Goal: Task Accomplishment & Management: Use online tool/utility

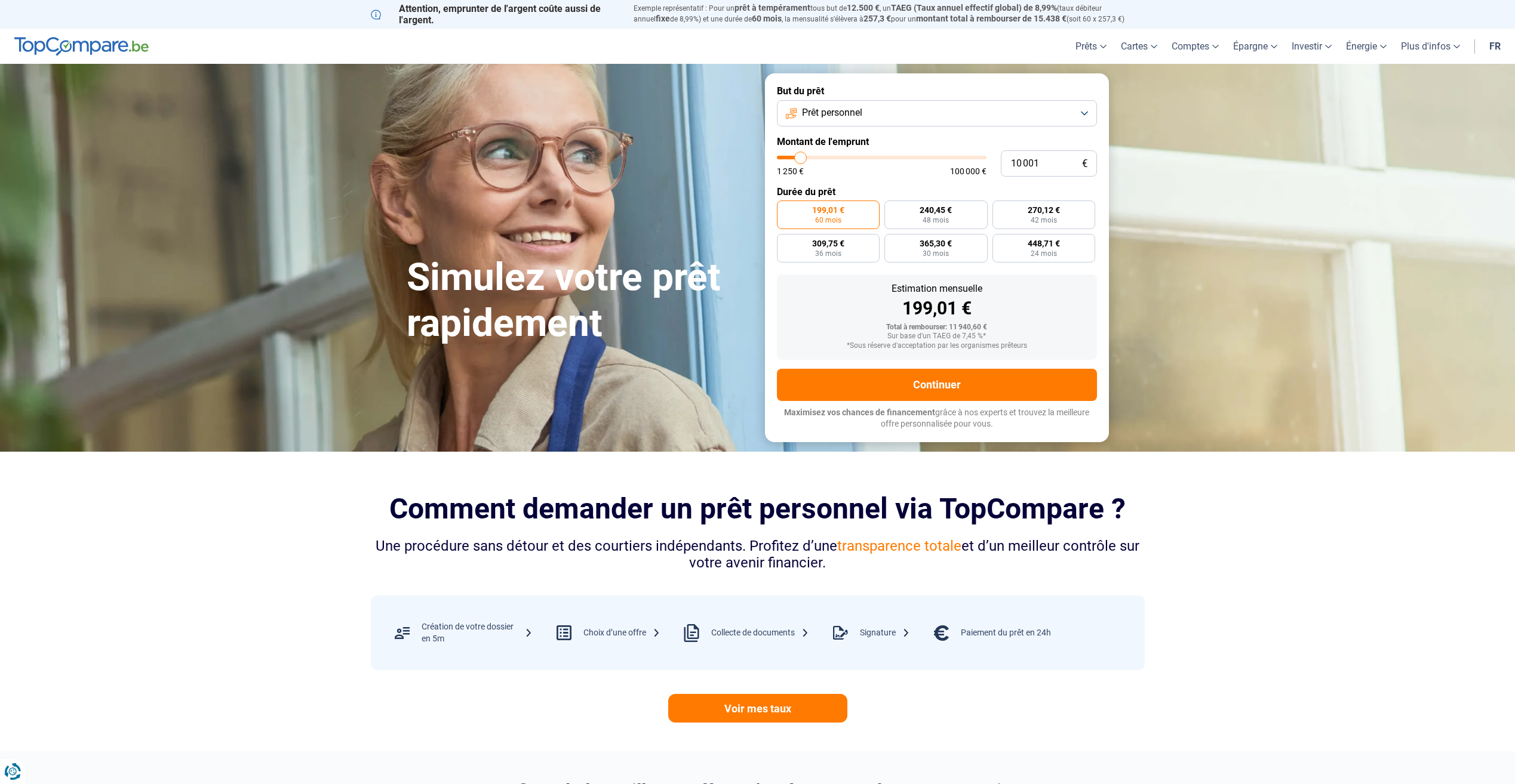
type input "13 000"
type input "13000"
type input "14 250"
type input "14250"
type input "15 000"
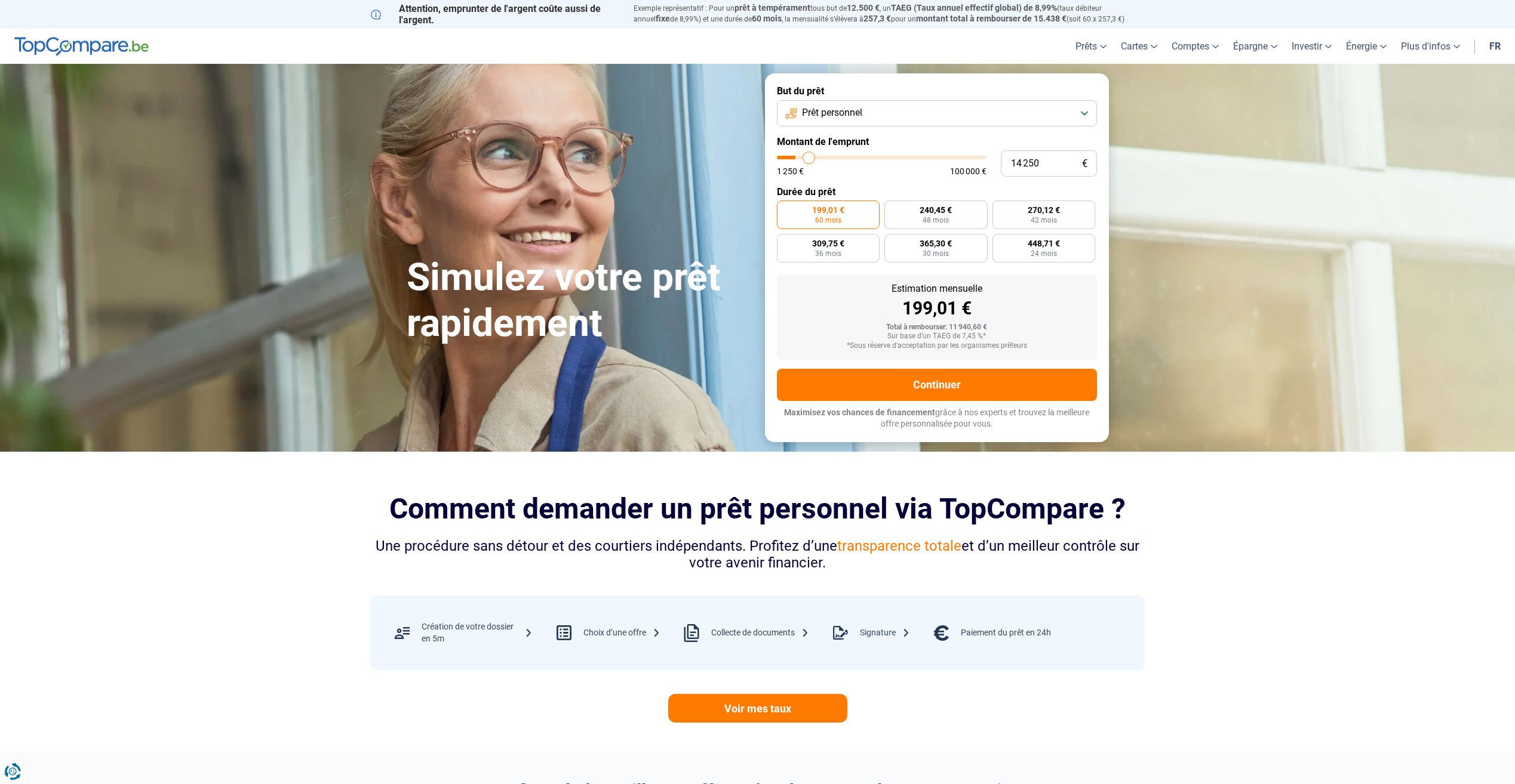
type input "15000"
type input "16 250"
type input "16250"
type input "17 250"
type input "17250"
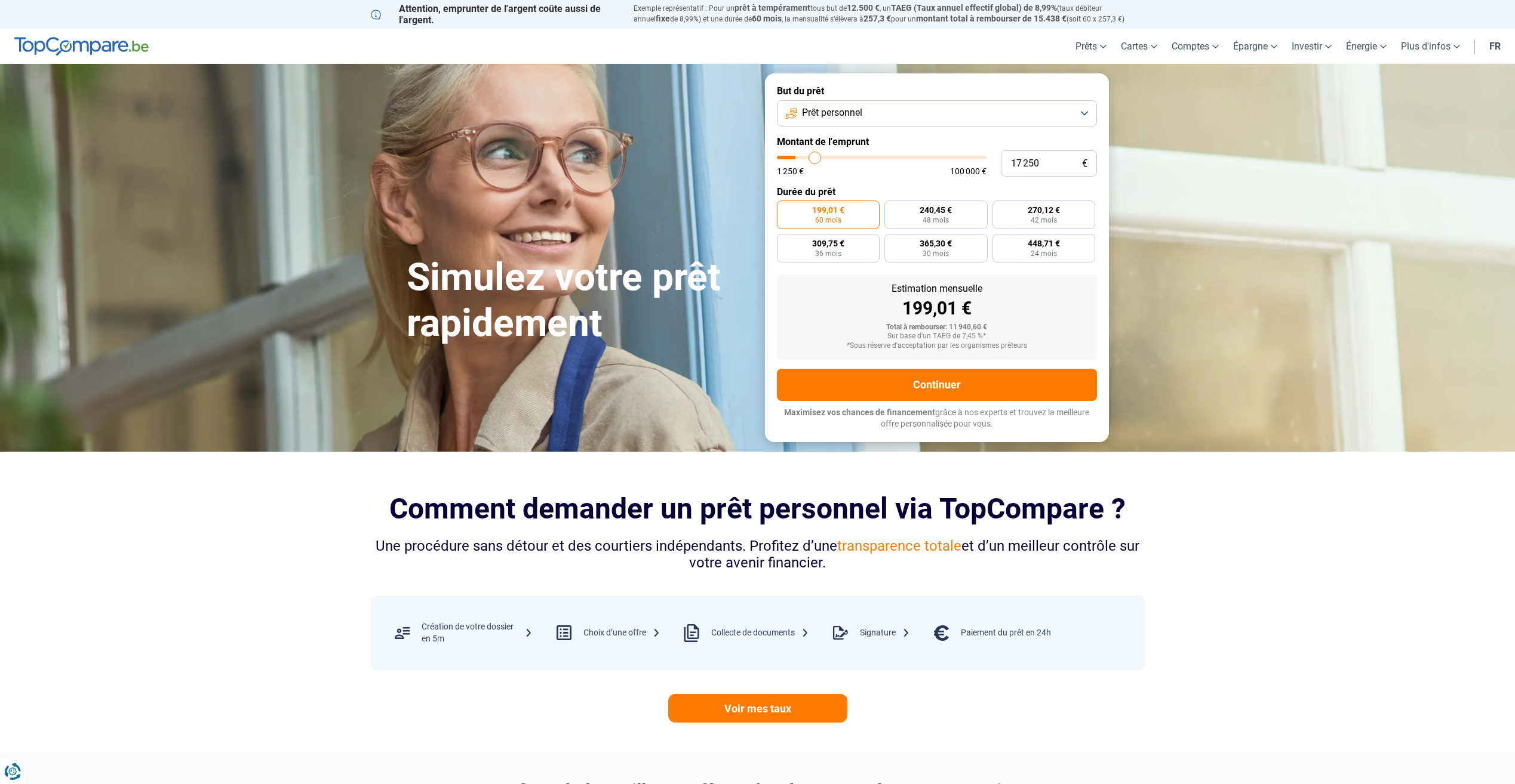
type input "18 500"
type input "18500"
type input "19 250"
type input "19250"
type input "20 500"
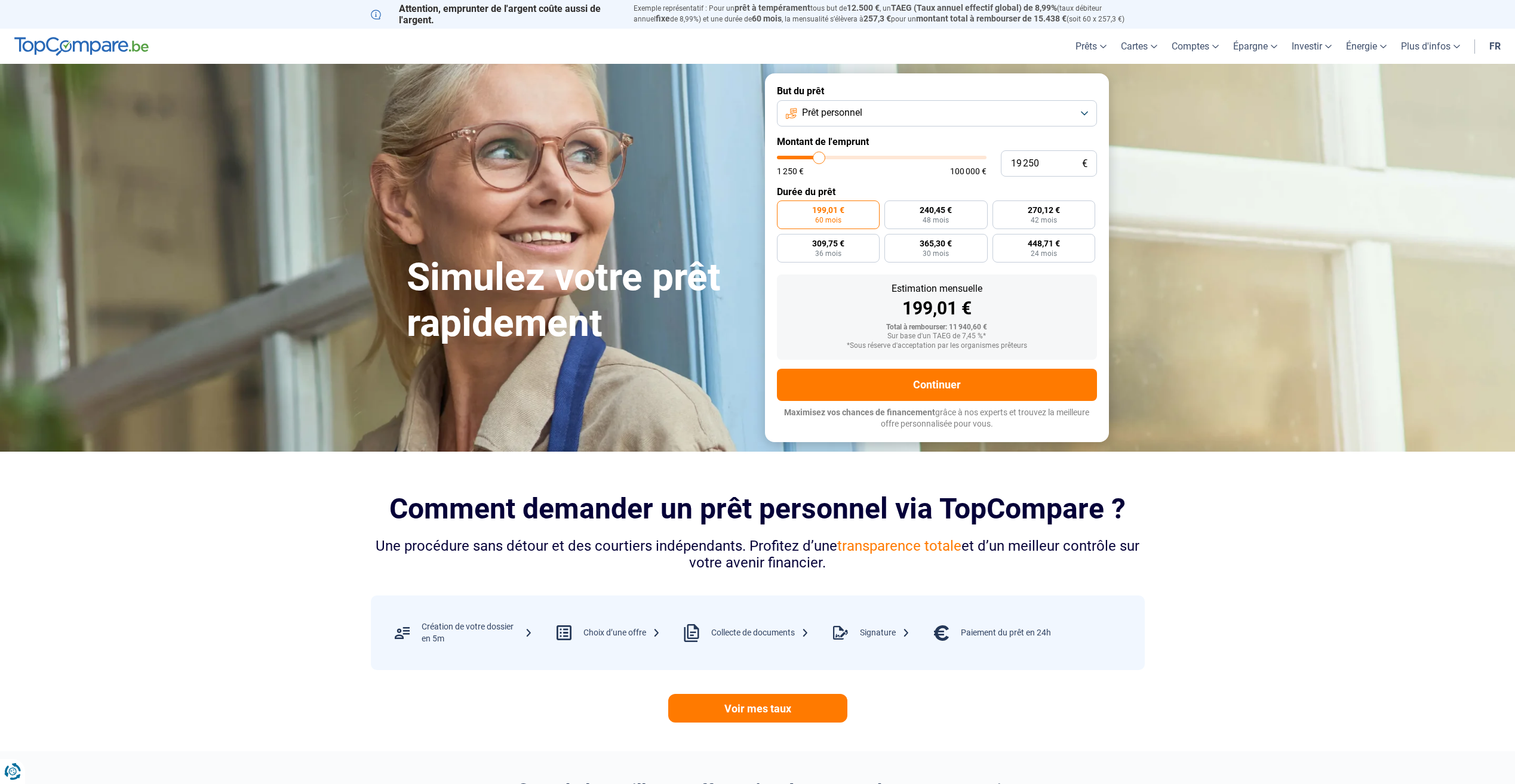
type input "20500"
type input "21 500"
type input "21500"
type input "22 750"
type input "22750"
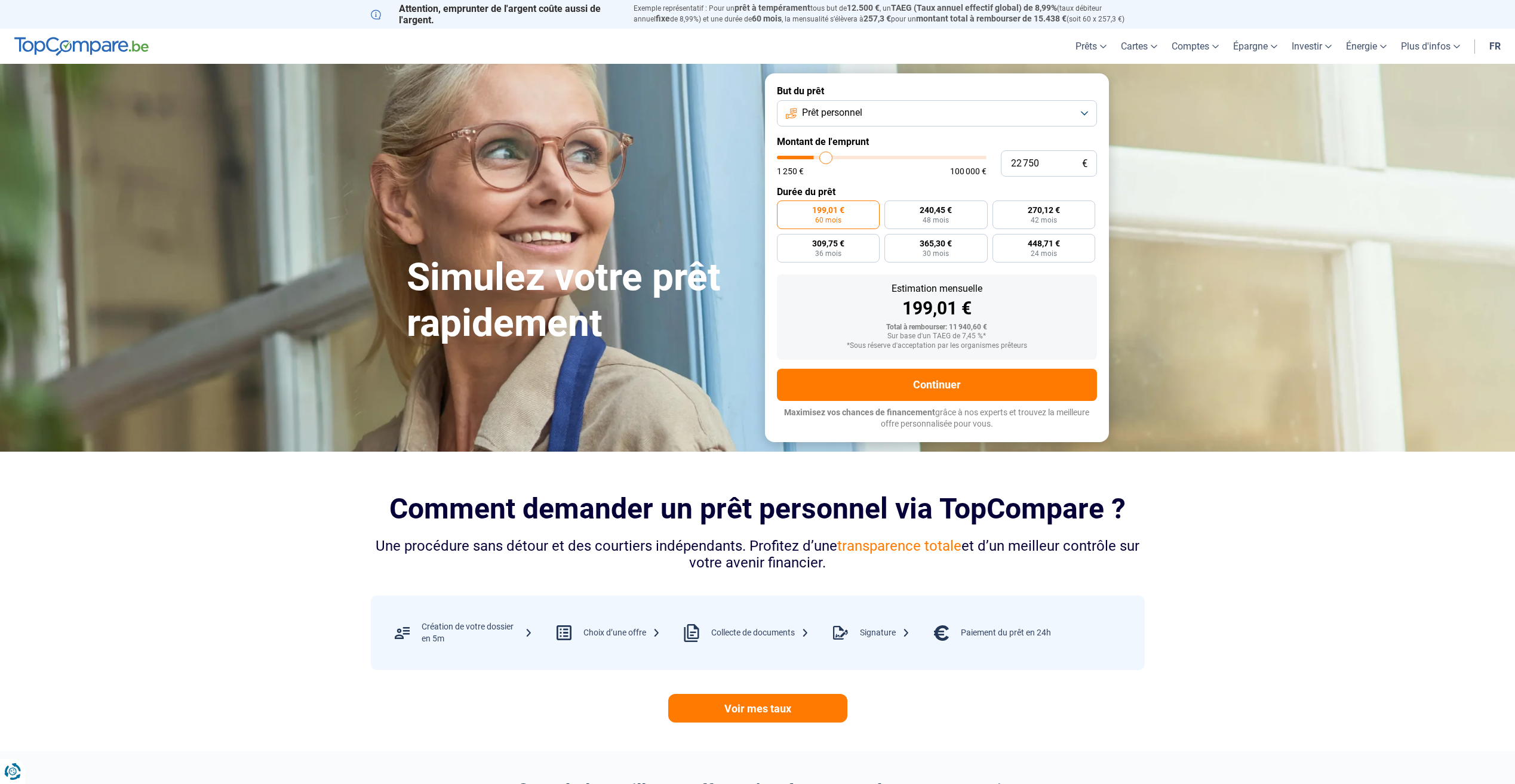
type input "23 500"
type input "23500"
type input "24 750"
type input "24750"
type input "25 750"
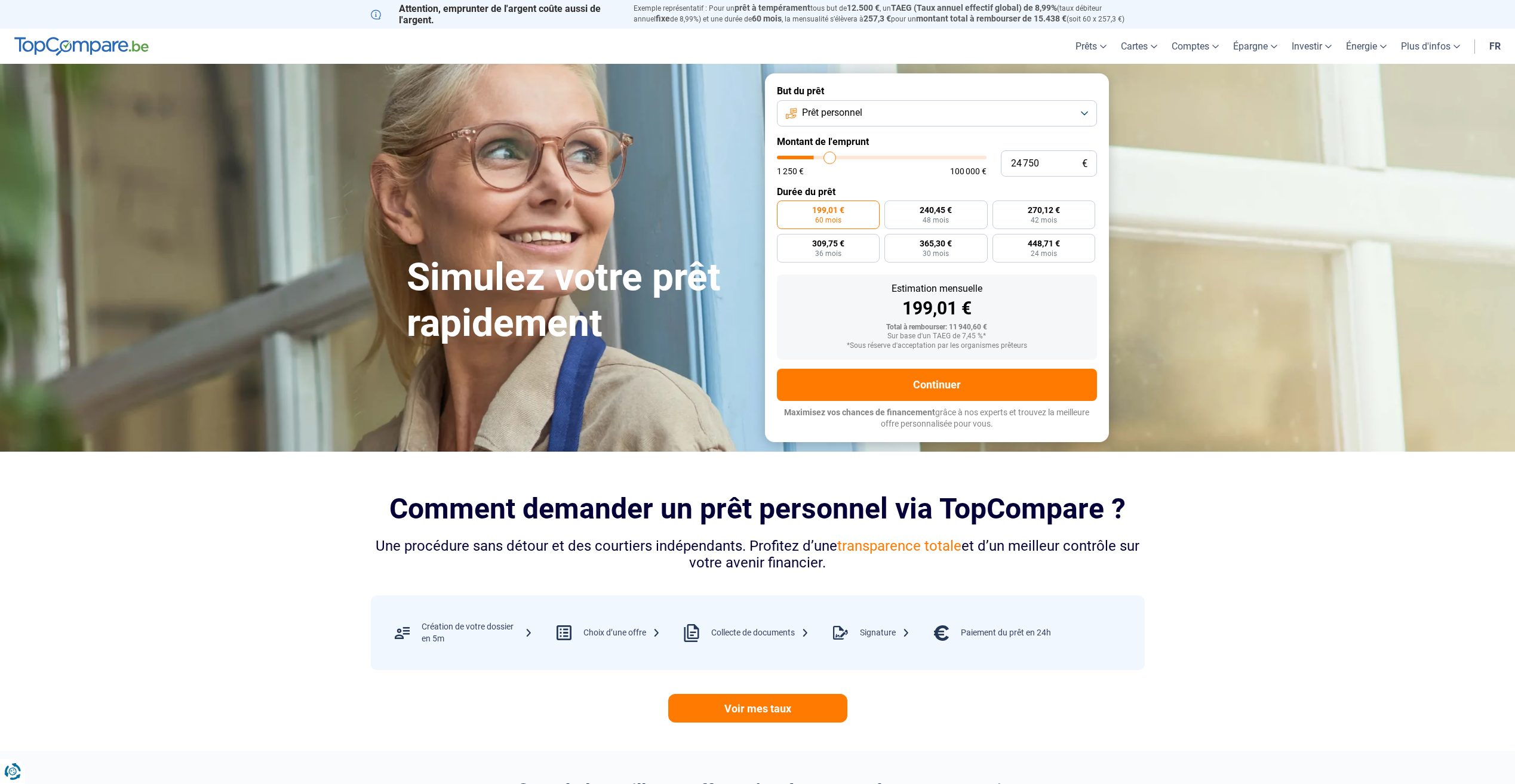
type input "25750"
type input "26 750"
type input "26750"
type input "27 750"
type input "27750"
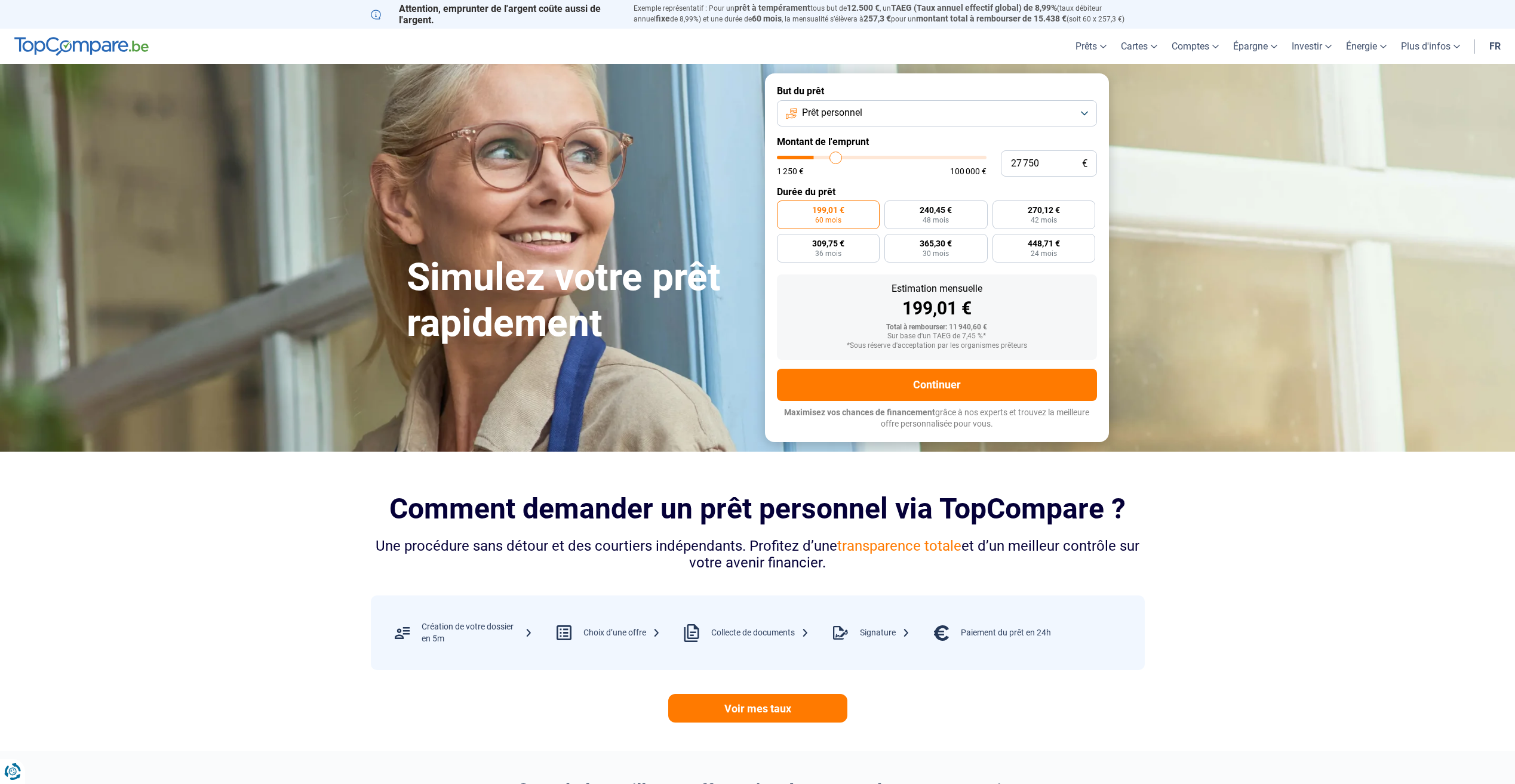
type input "29 000"
type input "29000"
type input "29 750"
type input "29750"
type input "31 000"
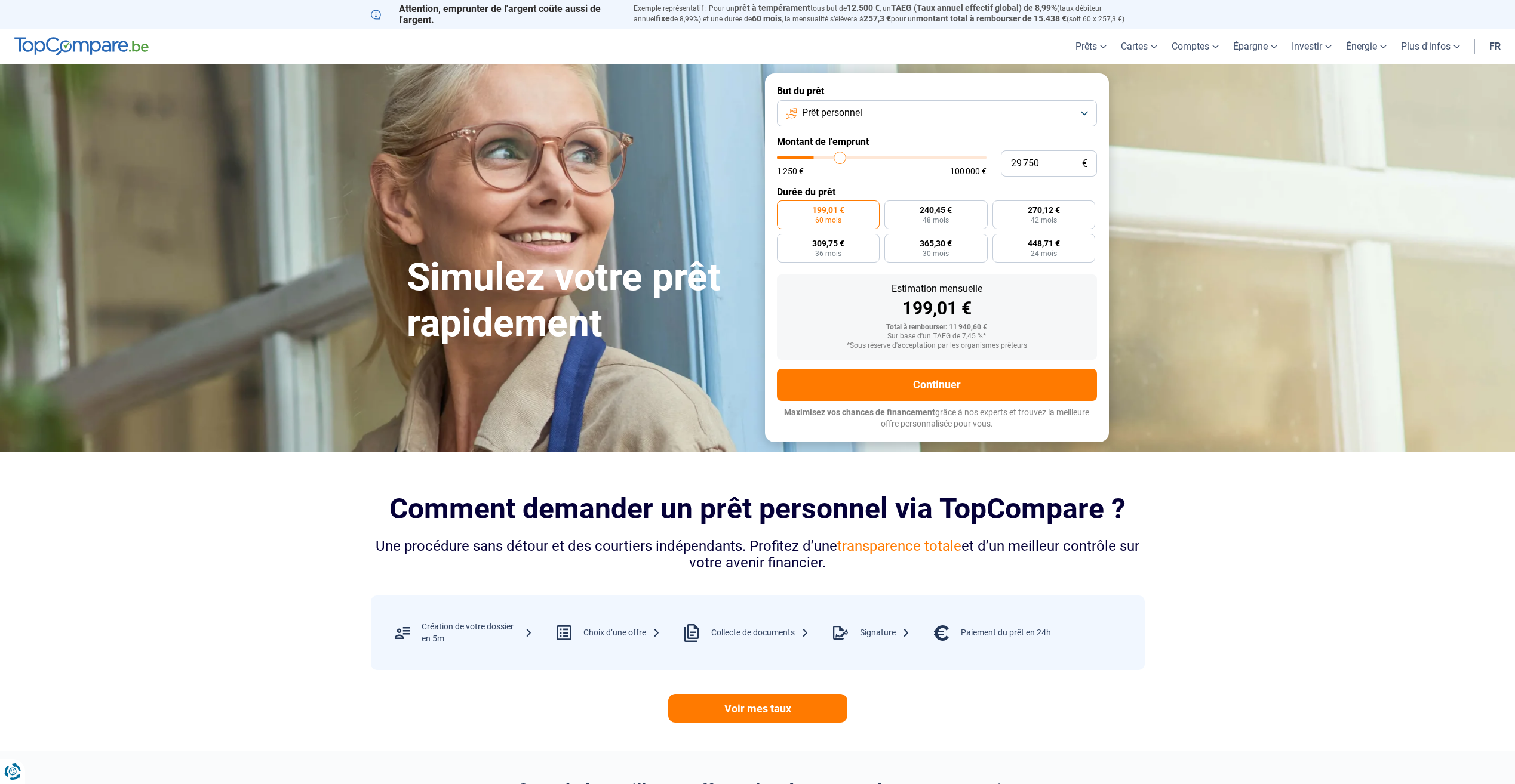
type input "31000"
type input "32 000"
type input "32000"
type input "33 250"
type input "33250"
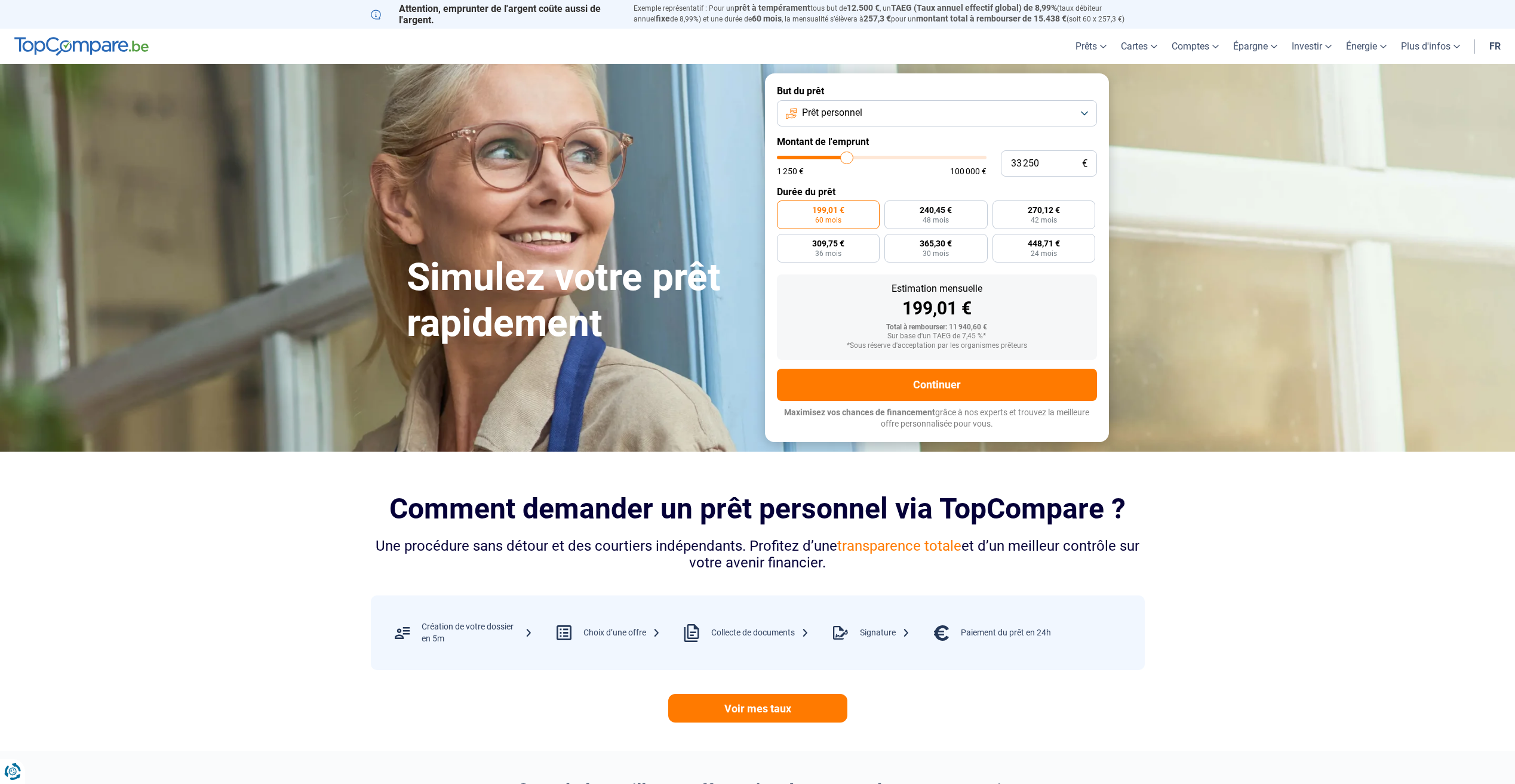
type input "34 000"
type input "34000"
type input "35 250"
type input "35250"
type input "36 250"
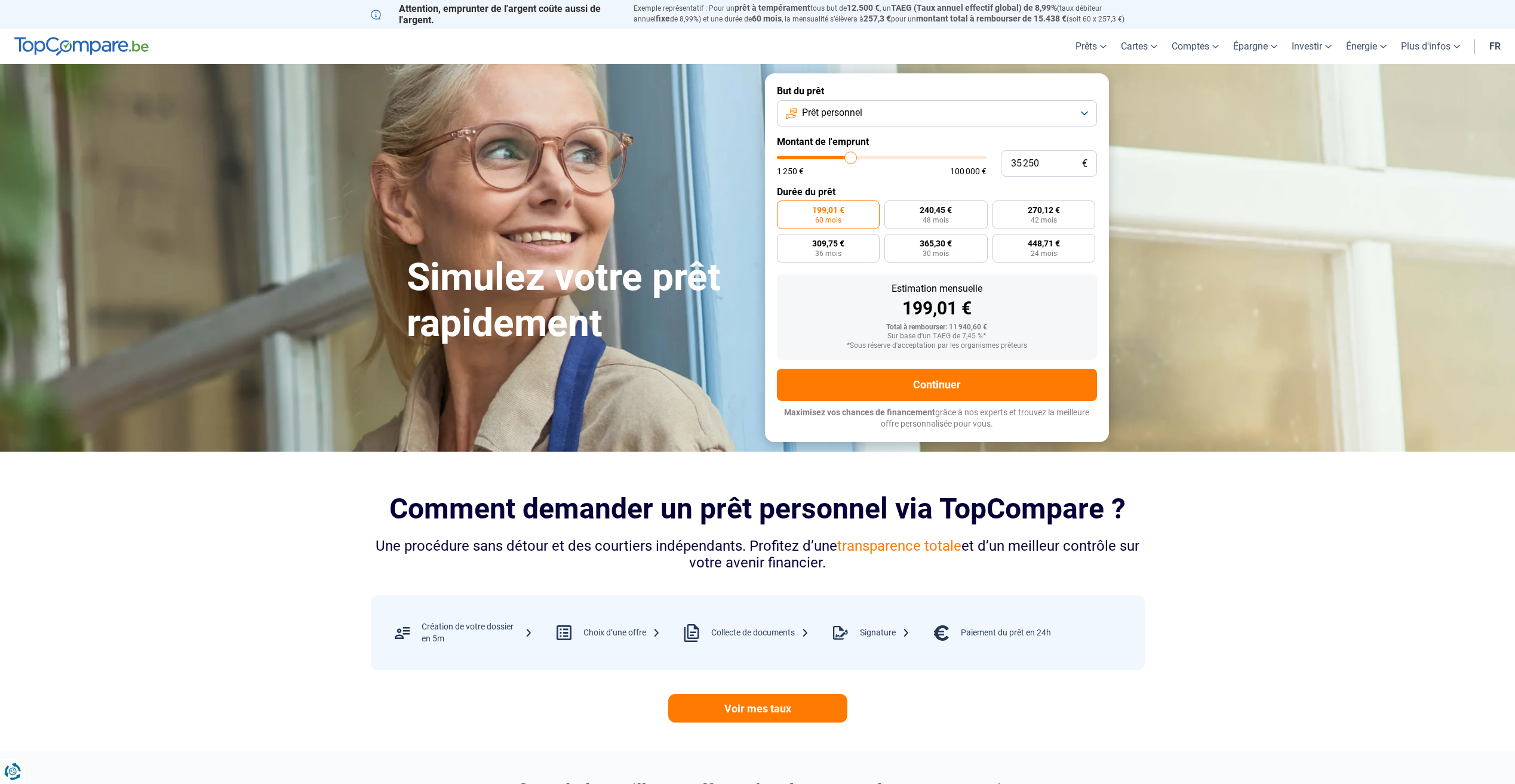
type input "36250"
type input "37 250"
type input "37250"
type input "38 250"
type input "38250"
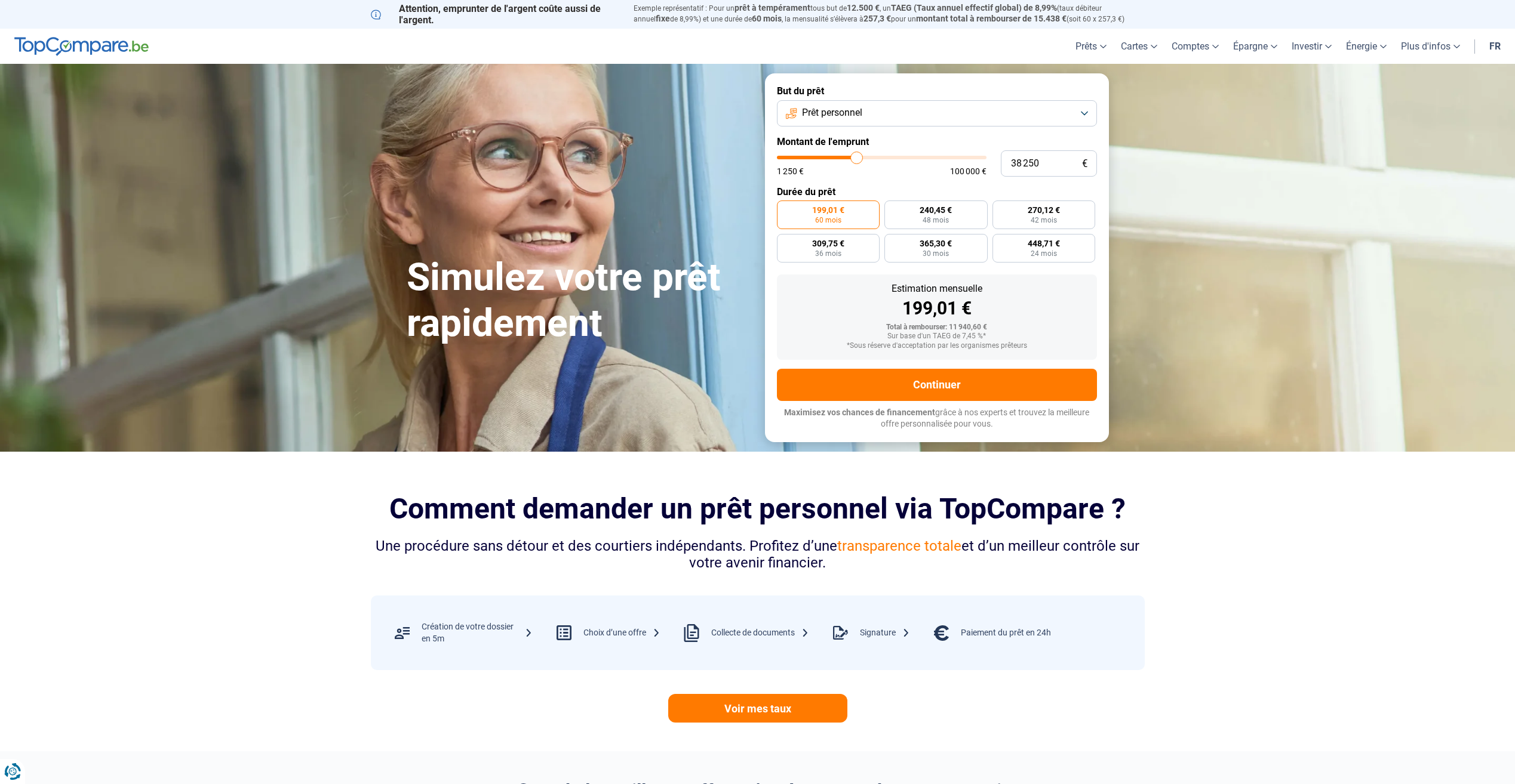
type input "39 500"
type input "39500"
type input "40 250"
type input "40250"
type input "41 500"
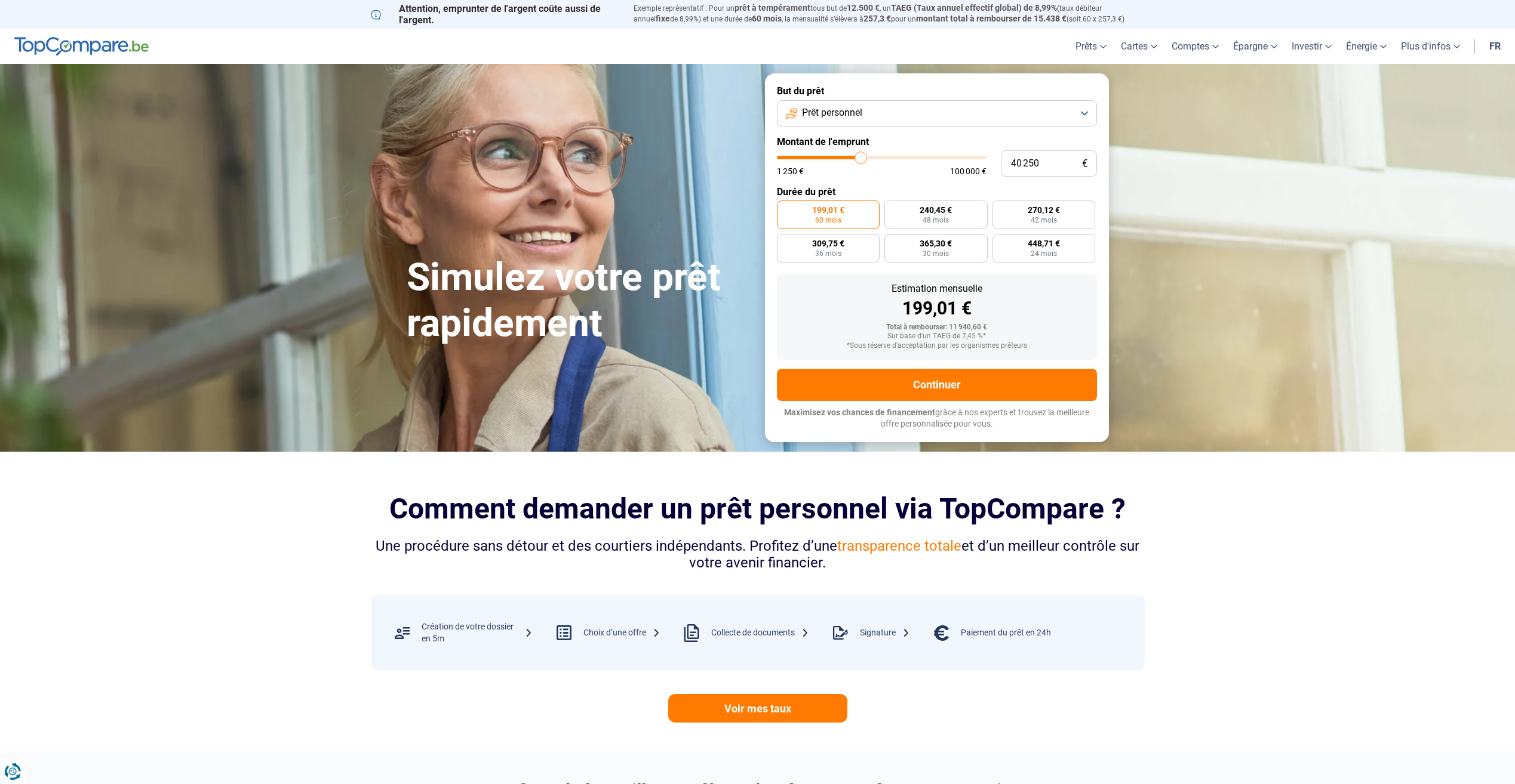
type input "41500"
type input "42 500"
type input "42500"
type input "43 750"
type input "43750"
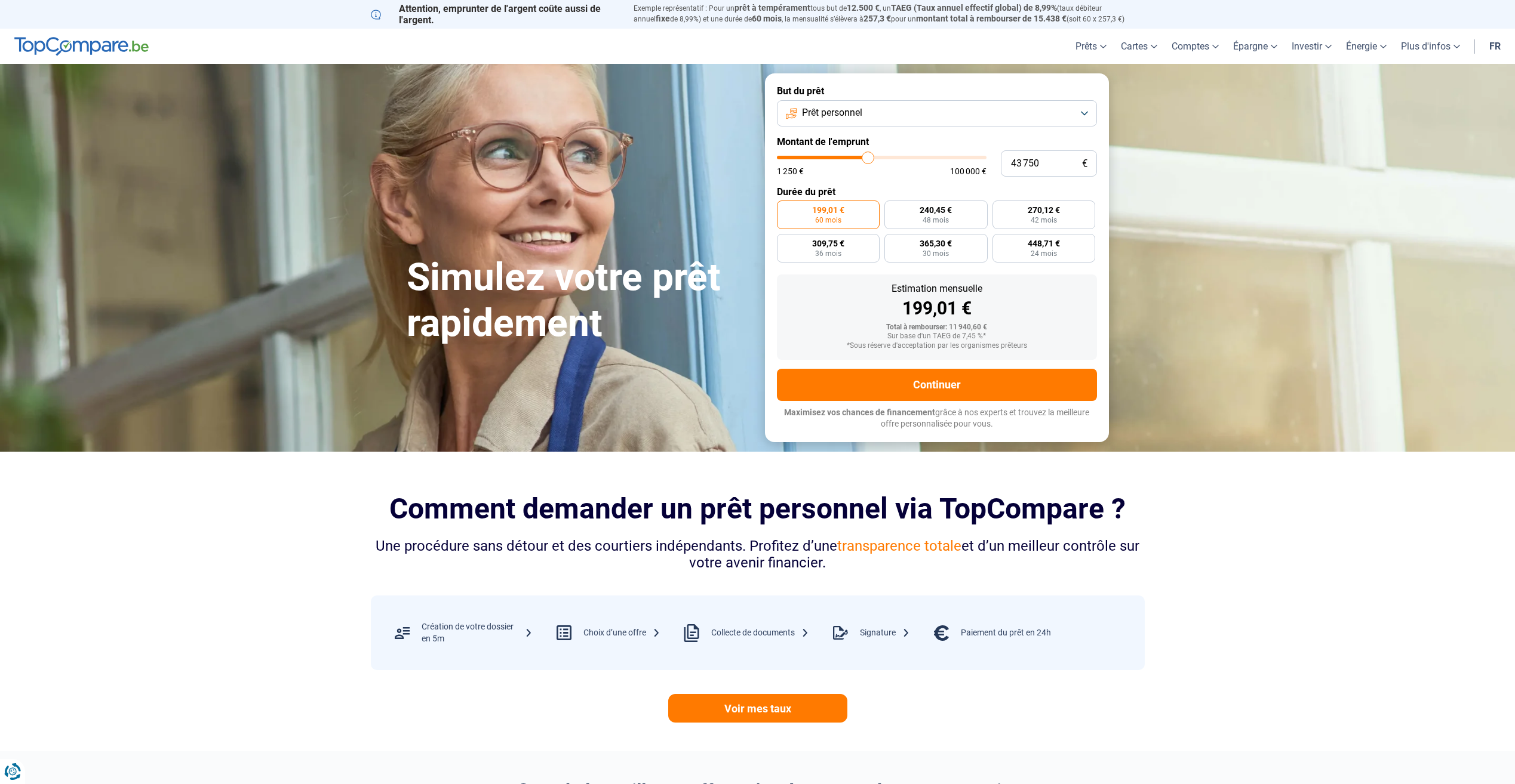
type input "44 500"
type input "44500"
type input "45 750"
type input "45750"
type input "46 750"
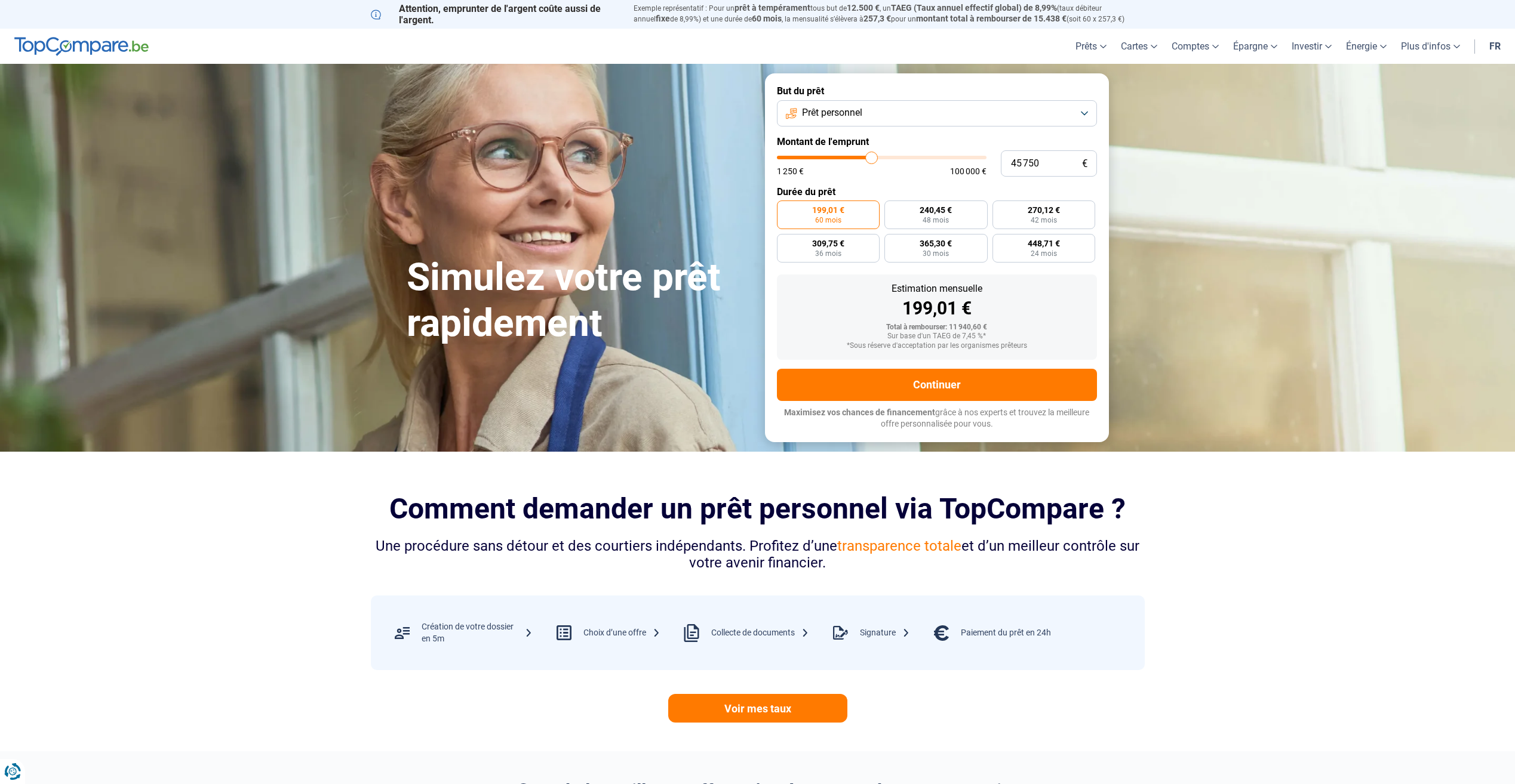
type input "46750"
type input "48 000"
type input "48000"
type input "48 750"
type input "48750"
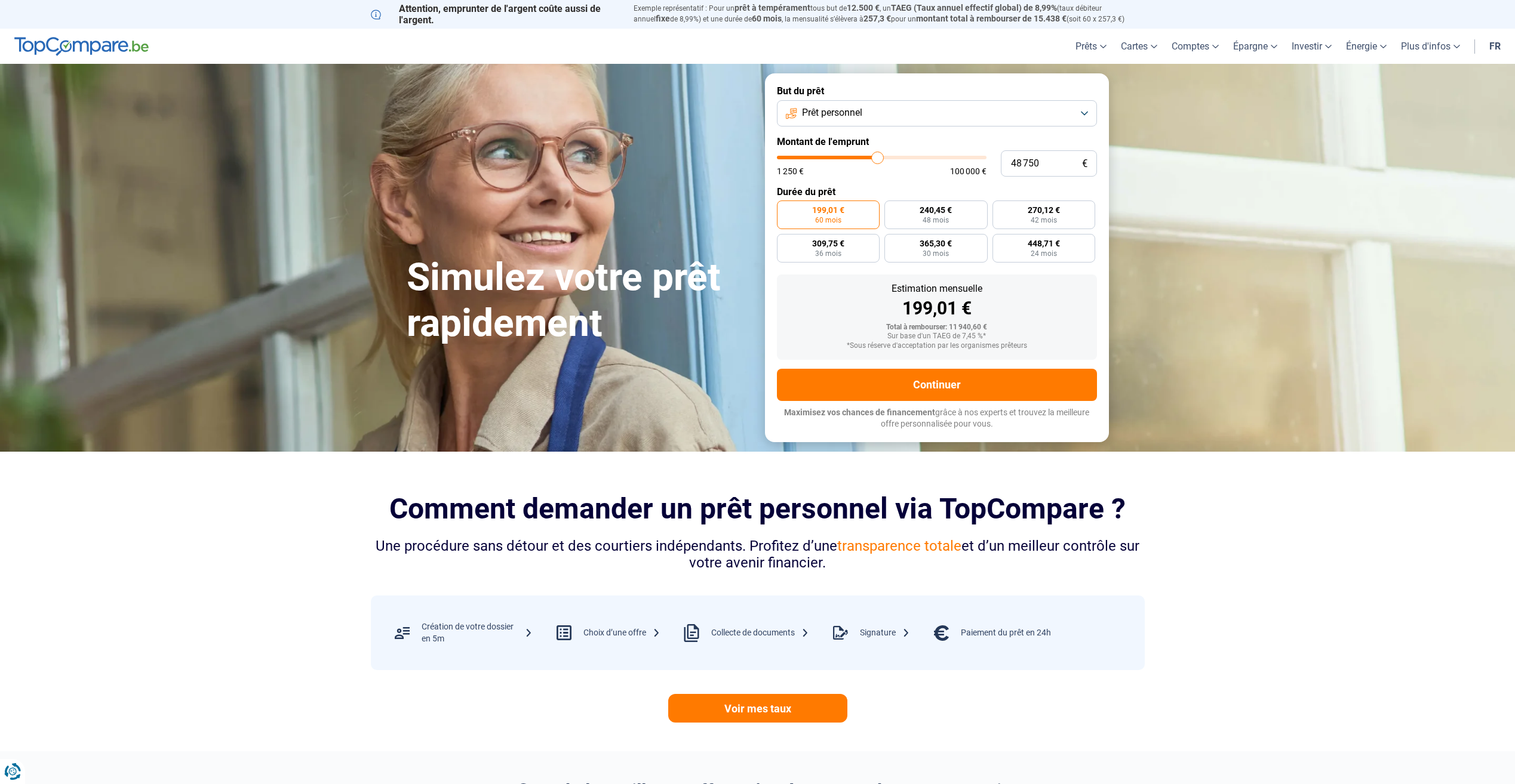
type input "50 000"
drag, startPoint x: 809, startPoint y: 154, endPoint x: 880, endPoint y: 164, distance: 71.7
type input "50000"
click at [880, 159] on input "range" at bounding box center [882, 158] width 210 height 4
radio input "false"
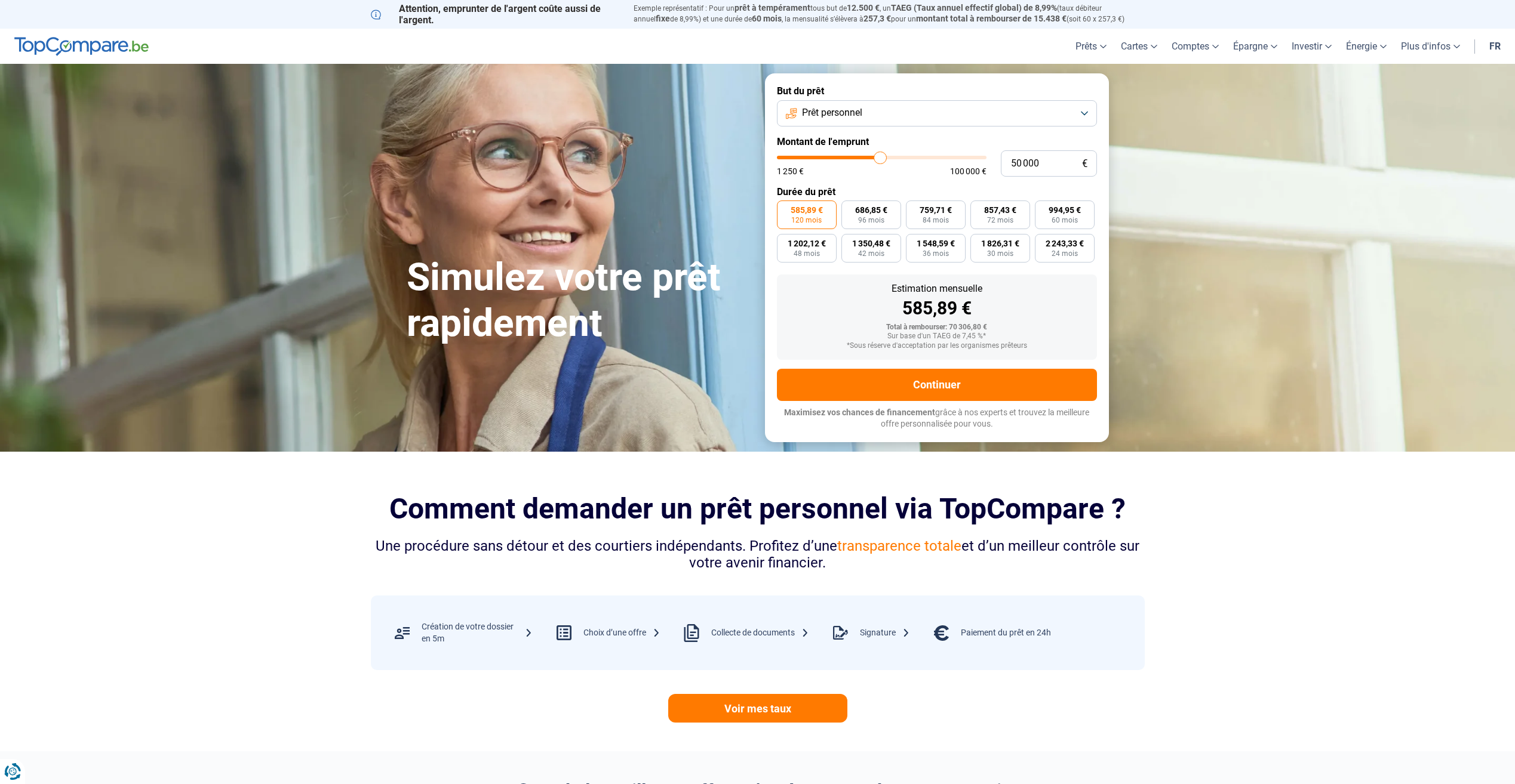
click at [990, 115] on button "Prêt personnel" at bounding box center [937, 113] width 320 height 27
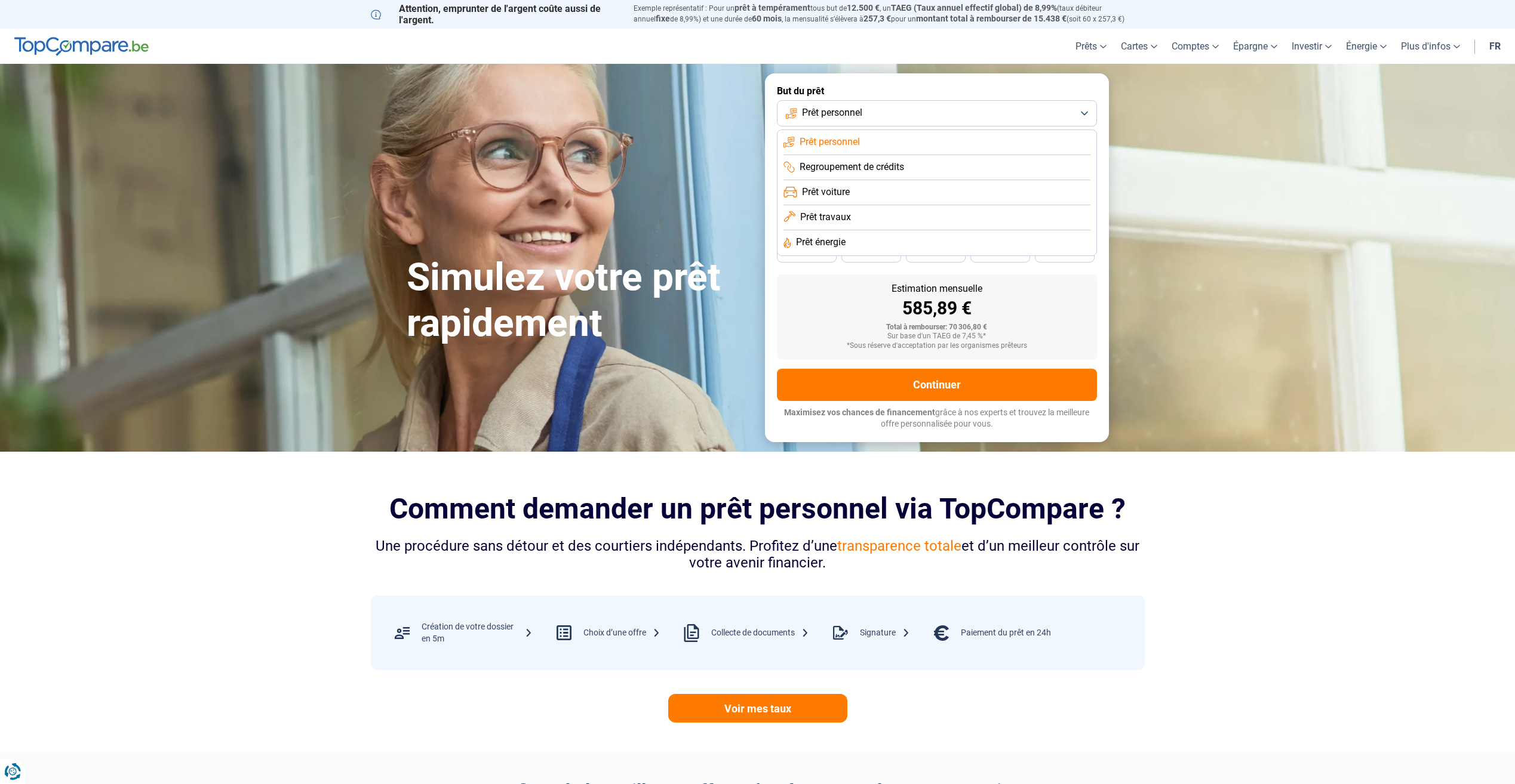
click at [985, 118] on button "Prêt personnel" at bounding box center [937, 113] width 320 height 27
